Goal: Information Seeking & Learning: Check status

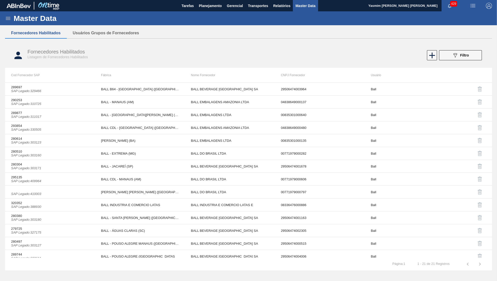
scroll to position [95, 0]
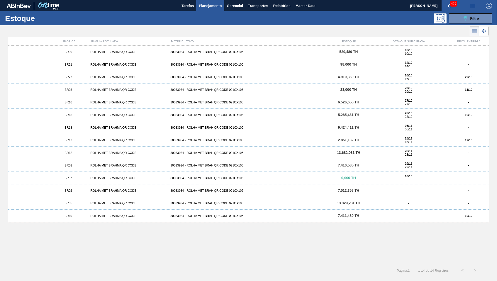
click at [264, 248] on div "BR09 ROLHA MET BRAHMA QR CODE 30033934 - ROLHA MET BRAH QR CODE 021CX105 520,48…" at bounding box center [248, 153] width 480 height 215
click at [304, 3] on span "Master Data" at bounding box center [305, 6] width 20 height 6
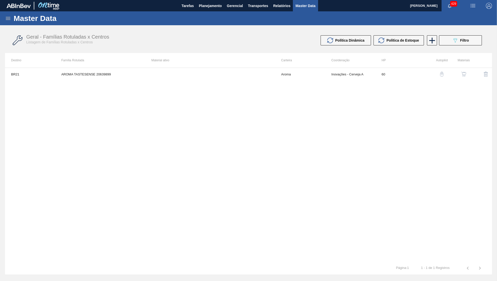
drag, startPoint x: 13, startPoint y: 18, endPoint x: 7, endPoint y: 17, distance: 5.7
click at [10, 18] on div "Master Data" at bounding box center [248, 18] width 497 height 14
click at [6, 17] on icon at bounding box center [8, 18] width 6 height 6
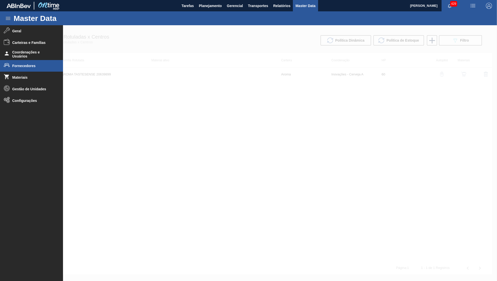
click at [23, 65] on span "Fornecedores" at bounding box center [33, 66] width 42 height 4
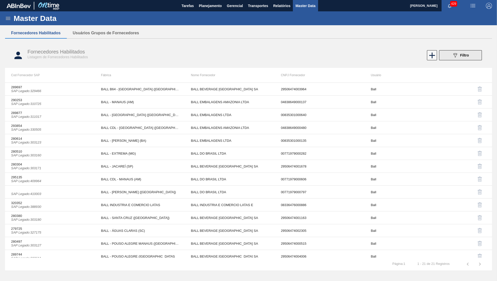
click at [466, 54] on span "Filtro" at bounding box center [464, 55] width 9 height 4
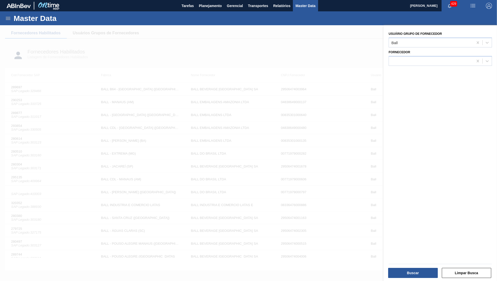
click at [460, 53] on div "Fornecedor" at bounding box center [440, 57] width 103 height 17
click at [214, 46] on div at bounding box center [248, 165] width 497 height 281
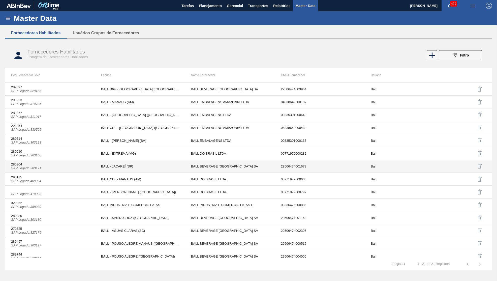
scroll to position [24, 0]
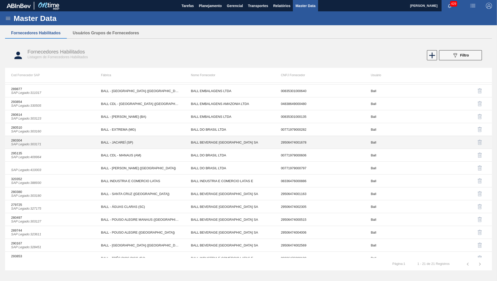
click at [122, 144] on td "BALL - JACAREÍ (SP)" at bounding box center [140, 142] width 90 height 13
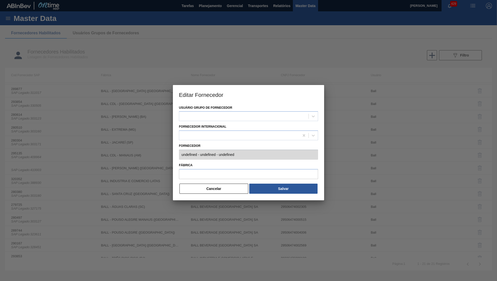
type input "280304 (SAP Legado: 303171) - BALL BEVERAGE CAN SOUTH AMERICA SA - 295064740016…"
type input "BALL - JACAREÍ (SP)"
click at [233, 184] on button "Cancelar" at bounding box center [213, 188] width 69 height 10
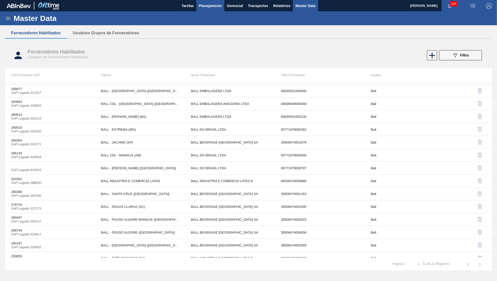
click at [213, 1] on button "Planejamento" at bounding box center [210, 5] width 28 height 11
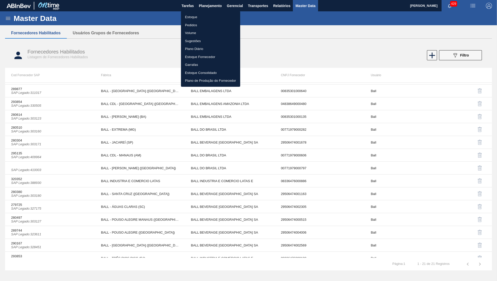
click at [174, 16] on div at bounding box center [248, 140] width 497 height 281
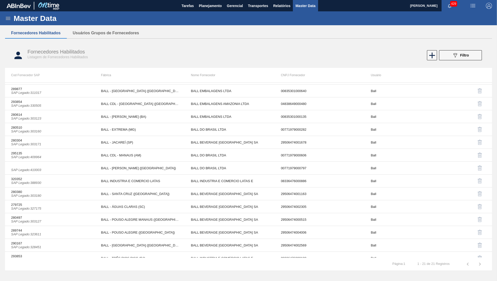
click at [187, 19] on div "Estoque Pedidos Volume Sugestões Plano Diário Estoque Fornecedor Garrafas Estoq…" at bounding box center [248, 140] width 497 height 281
click at [214, 4] on span "Planejamento" at bounding box center [210, 6] width 23 height 6
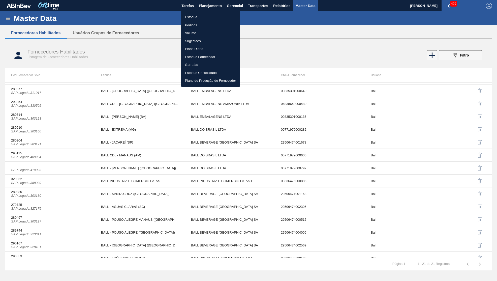
click at [191, 14] on li "Estoque" at bounding box center [210, 17] width 59 height 8
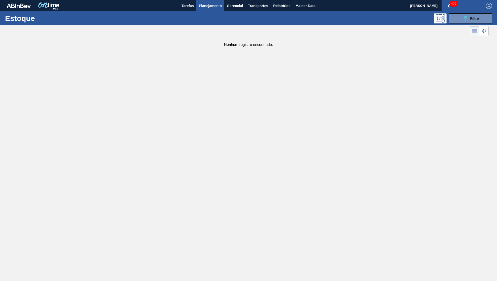
drag, startPoint x: 479, startPoint y: 18, endPoint x: 411, endPoint y: 158, distance: 155.9
click at [480, 19] on button "089F7B8B-B2A5-4AFE-B5C0-19BA573D28AC Filtro" at bounding box center [470, 18] width 43 height 10
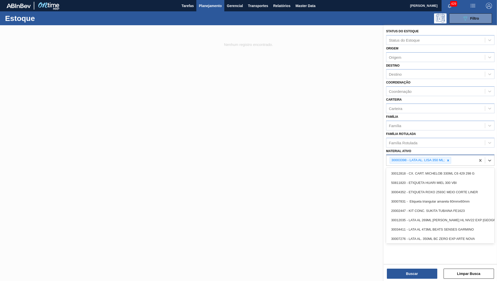
click at [450, 155] on div "30003398 - LATA AL. LISA 350 ML;" at bounding box center [430, 160] width 89 height 10
click at [450, 159] on icon at bounding box center [448, 161] width 4 height 4
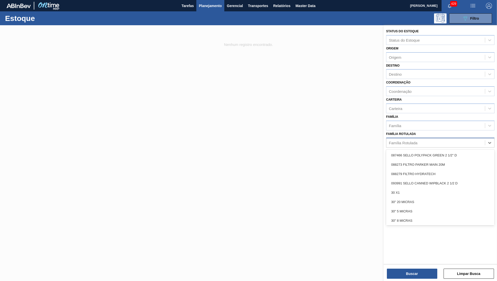
click at [436, 139] on div "Família Rotulada" at bounding box center [440, 143] width 108 height 10
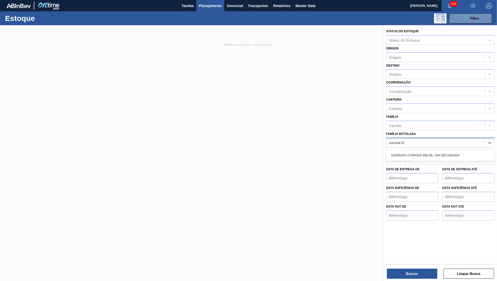
type Rotulada "corona 600"
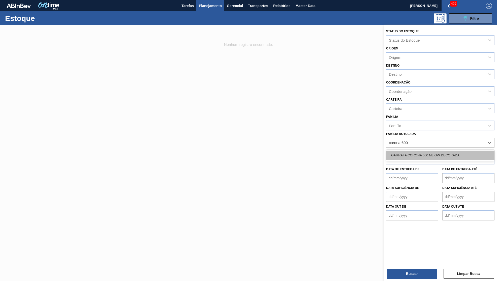
click at [402, 150] on div "GARRAFA CORONA 600 ML OW DECORADA" at bounding box center [440, 154] width 108 height 9
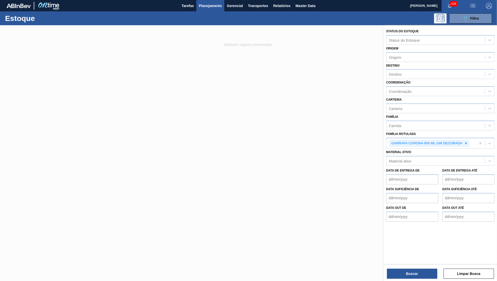
click at [392, 281] on div "Status do Estoque Status do Estoque Origem Origem Destino Destino Coordenação C…" at bounding box center [440, 153] width 113 height 257
click at [398, 278] on button "Buscar" at bounding box center [412, 273] width 50 height 10
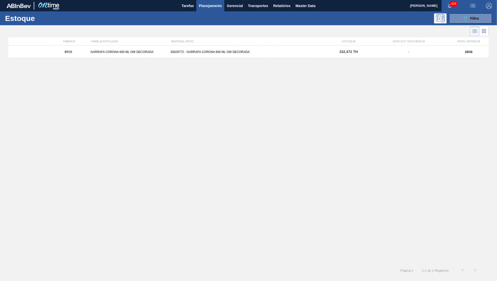
click at [237, 75] on div "BR26 GARRAFA CORONA 600 ML OW DECORADA 30029772 - GARRAFA CORONA 600 ML OW DECO…" at bounding box center [248, 153] width 480 height 215
click at [251, 59] on div "BR26 GARRAFA CORONA 600 ML OW DECORADA 30029772 - GARRAFA CORONA 600 ML OW DECO…" at bounding box center [248, 153] width 480 height 215
click at [412, 51] on div "-" at bounding box center [408, 52] width 80 height 4
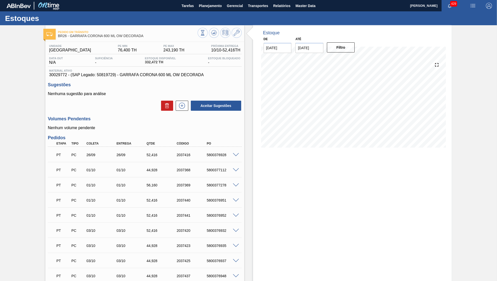
click at [158, 73] on div "Material ativo 30029772 - (SAP Legado: 50819729) - GARRAFA CORONA 600 ML OW DEC…" at bounding box center [145, 73] width 194 height 8
click at [210, 9] on button "Planejamento" at bounding box center [211, 5] width 28 height 11
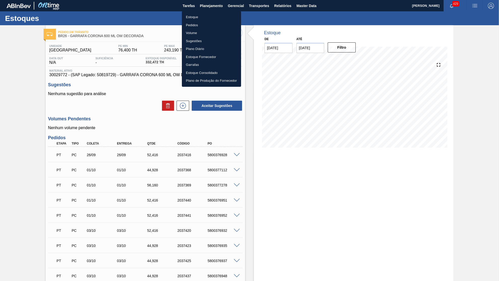
click at [210, 14] on li "Estoque" at bounding box center [211, 17] width 59 height 8
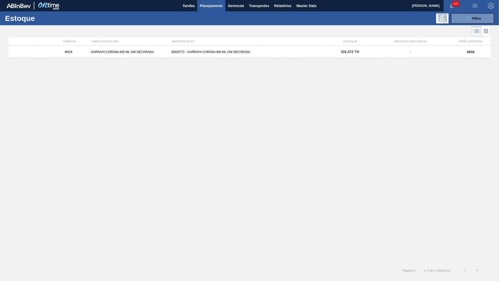
click at [463, 62] on div "BR26 GARRAFA CORONA 600 ML OW DECORADA 30029772 - GARRAFA CORONA 600 ML OW DECO…" at bounding box center [249, 153] width 483 height 215
click at [457, 52] on div "10/10" at bounding box center [471, 52] width 40 height 4
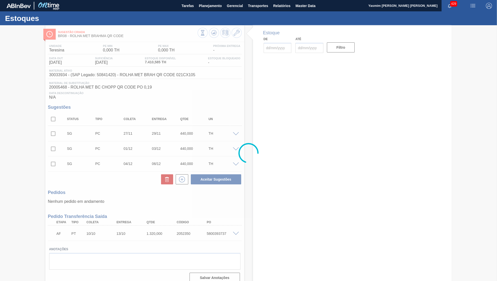
type input "[DATE]"
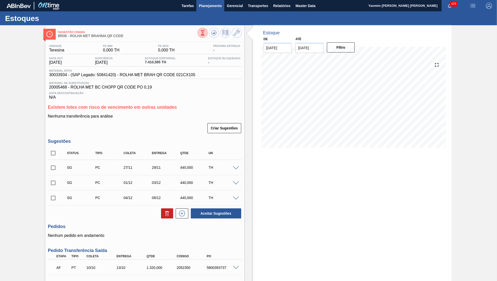
click at [207, 8] on span "Planejamento" at bounding box center [210, 6] width 23 height 6
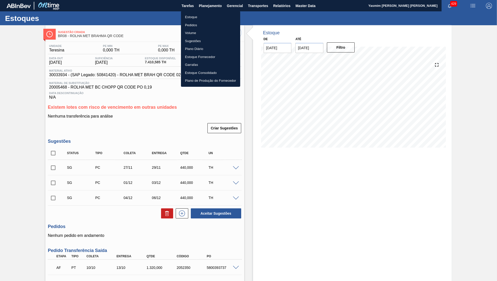
click at [203, 13] on ul "Estoque Pedidos Volume Sugestões Plano Diário Estoque Fornecedor Garrafas Estoq…" at bounding box center [210, 49] width 59 height 76
click at [202, 15] on li "Estoque" at bounding box center [210, 17] width 59 height 8
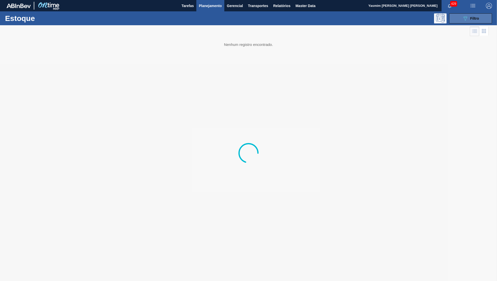
click at [475, 20] on span "Filtro" at bounding box center [474, 18] width 9 height 4
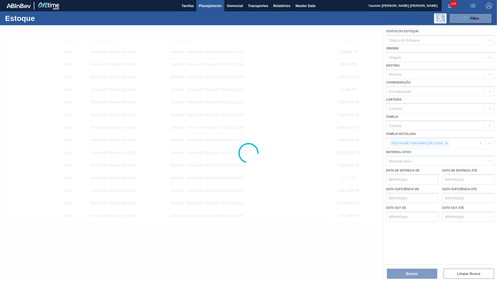
click at [446, 135] on div at bounding box center [248, 153] width 497 height 256
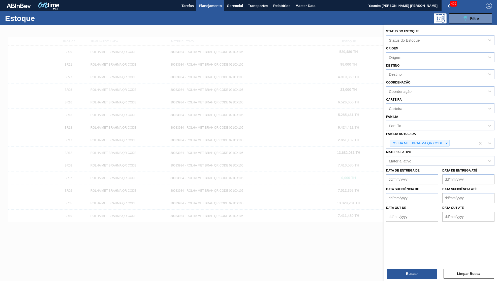
click at [446, 141] on icon at bounding box center [447, 143] width 4 height 4
paste Rotulada "280304"
type Rotulada "280304"
click at [438, 138] on div "ROLHA MET BRAHMA QR CODE 280304" at bounding box center [430, 143] width 89 height 10
click at [448, 140] on div at bounding box center [447, 143] width 6 height 6
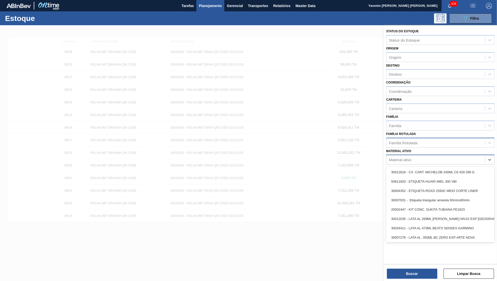
click at [441, 156] on div "Material ativo" at bounding box center [435, 159] width 99 height 7
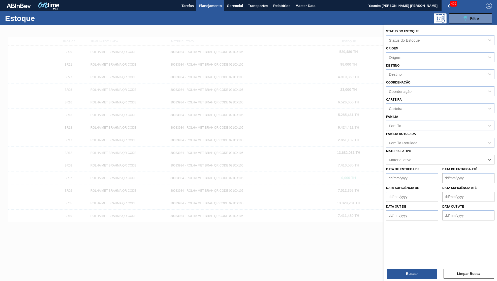
click at [428, 154] on div "Material ativo" at bounding box center [440, 159] width 108 height 10
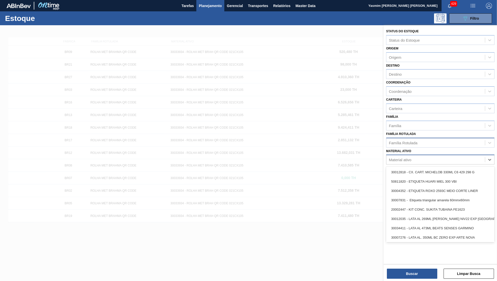
paste ativo "30003398"
type ativo "30003398"
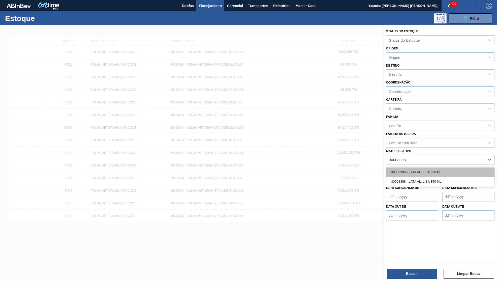
click at [420, 167] on div "30003398 - LATA AL. LISA 350 ML" at bounding box center [440, 171] width 108 height 9
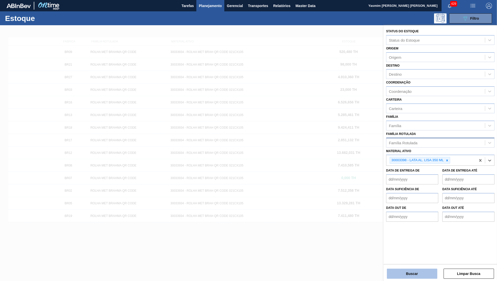
click at [394, 271] on button "Buscar" at bounding box center [412, 273] width 50 height 10
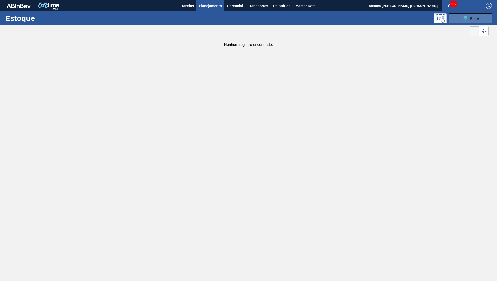
click at [488, 14] on button "089F7B8B-B2A5-4AFE-B5C0-19BA573D28AC Filtro" at bounding box center [470, 18] width 43 height 10
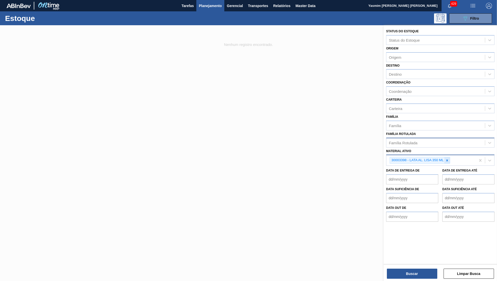
click at [449, 159] on icon at bounding box center [447, 161] width 4 height 4
paste ativo "30003398"
type ativo "30003398"
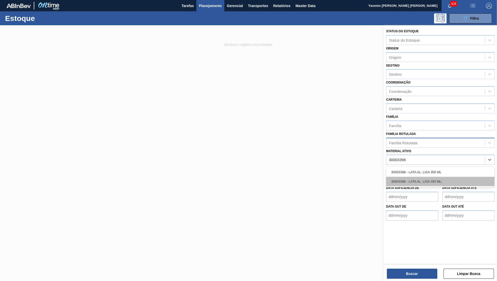
click at [426, 177] on div "30003398 - LATA AL. LISA 350 ML;" at bounding box center [440, 181] width 108 height 9
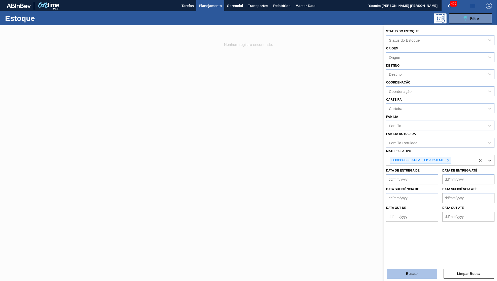
click at [409, 277] on button "Buscar" at bounding box center [412, 273] width 50 height 10
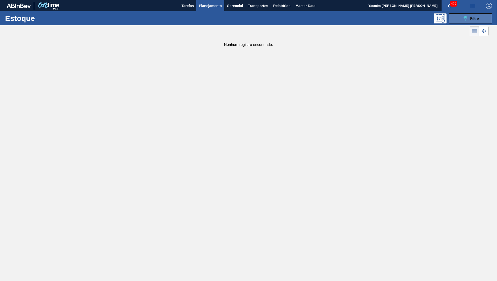
click at [454, 18] on button "089F7B8B-B2A5-4AFE-B5C0-19BA573D28AC Filtro" at bounding box center [470, 18] width 43 height 10
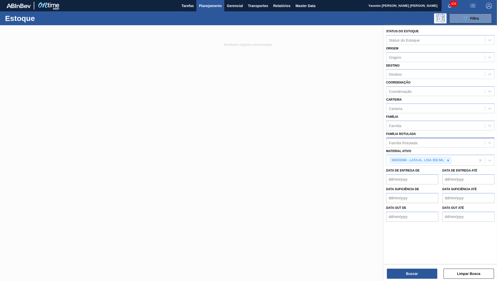
click at [217, 8] on span "Planejamento" at bounding box center [210, 6] width 23 height 6
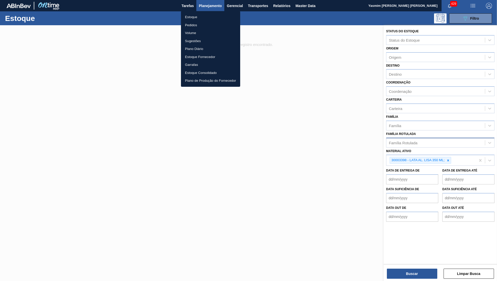
click at [206, 17] on li "Estoque" at bounding box center [210, 17] width 59 height 8
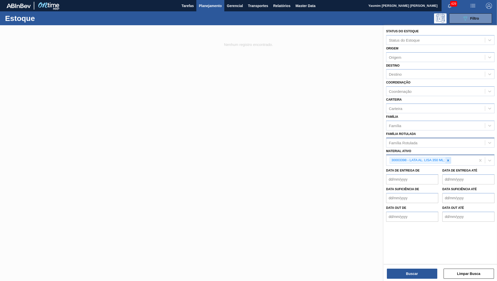
click at [447, 159] on icon at bounding box center [448, 161] width 4 height 4
paste ativo "30003398"
type ativo "30003398"
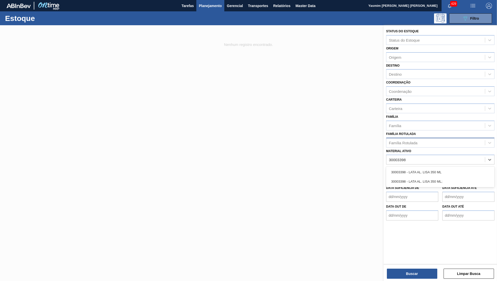
drag, startPoint x: 427, startPoint y: 174, endPoint x: 425, endPoint y: 182, distance: 8.3
click at [426, 177] on div "30003398 - LATA AL. LISA 350 ML;" at bounding box center [440, 181] width 108 height 9
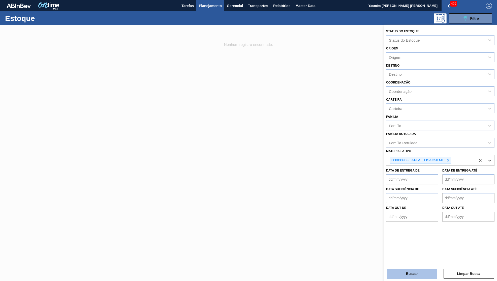
click at [379, 275] on div at bounding box center [248, 165] width 497 height 281
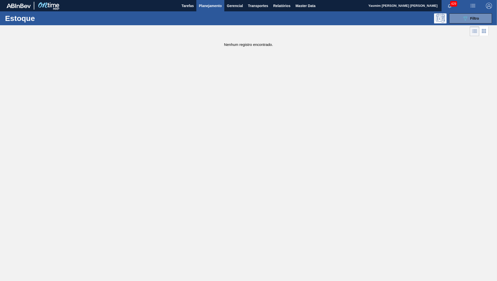
click at [418, 278] on div at bounding box center [248, 165] width 497 height 281
click at [464, 21] on icon "089F7B8B-B2A5-4AFE-B5C0-19BA573D28AC" at bounding box center [465, 18] width 6 height 6
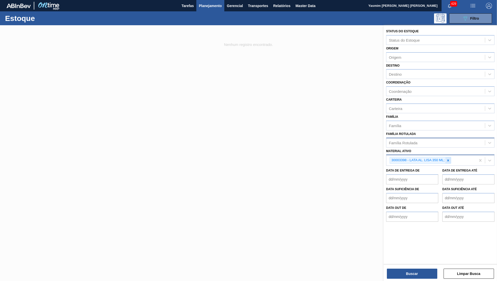
click at [449, 157] on div at bounding box center [448, 160] width 6 height 6
paste ativo "30003398"
type ativo "30003398"
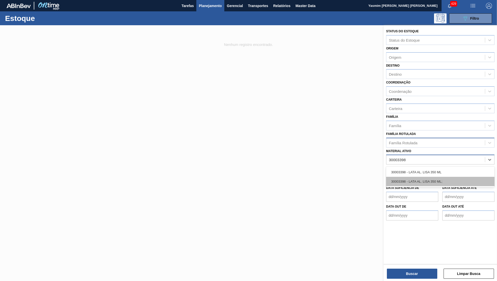
click at [434, 177] on div "30003398 - LATA AL. LISA 350 ML;" at bounding box center [440, 181] width 108 height 9
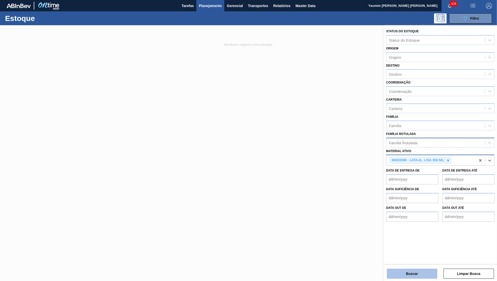
click at [415, 275] on button "Buscar" at bounding box center [412, 273] width 50 height 10
